Goal: Information Seeking & Learning: Find contact information

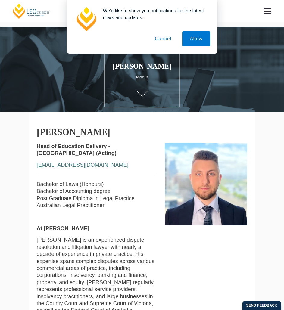
click at [160, 36] on button "Cancel" at bounding box center [163, 38] width 32 height 15
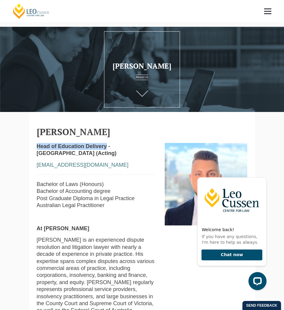
drag, startPoint x: 30, startPoint y: 147, endPoint x: 107, endPoint y: 148, distance: 76.9
copy strong "Head of Education Delivery"
click at [58, 240] on span "[PERSON_NAME] is an experienced dispute resolution and litigation lawyer with n…" at bounding box center [96, 275] width 118 height 77
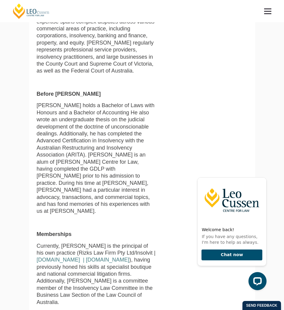
scroll to position [332, 0]
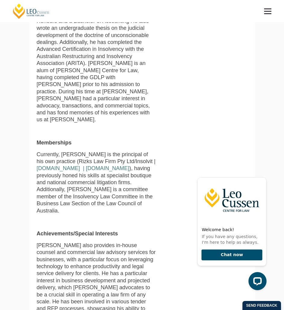
click at [47, 152] on span "Currently, [PERSON_NAME] is the principal of his own practice (Rizks Law Firm P…" at bounding box center [96, 183] width 119 height 62
drag, startPoint x: 40, startPoint y: 142, endPoint x: 75, endPoint y: 142, distance: 35.3
click at [75, 152] on span "Currently, [PERSON_NAME] is the principal of his own practice (Rizks Law Firm P…" at bounding box center [96, 183] width 119 height 62
copy span "Rizks Law Firm"
